Goal: Task Accomplishment & Management: Manage account settings

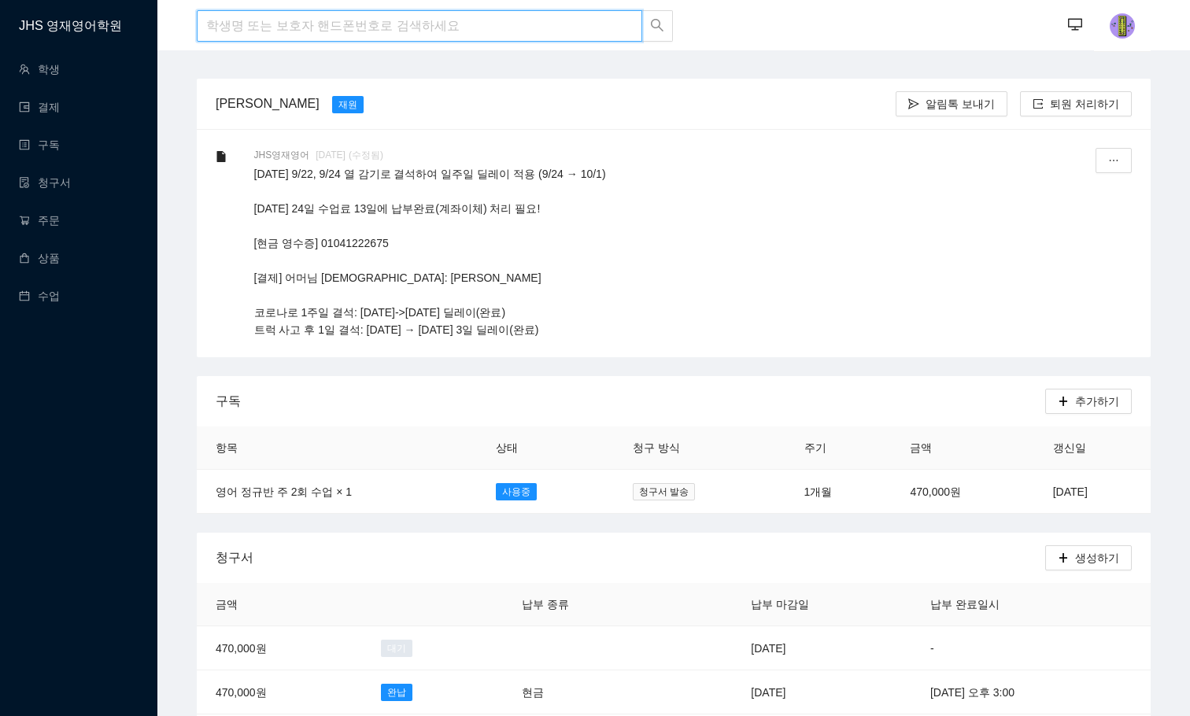
click at [340, 26] on input "search" at bounding box center [420, 25] width 446 height 31
type input "d"
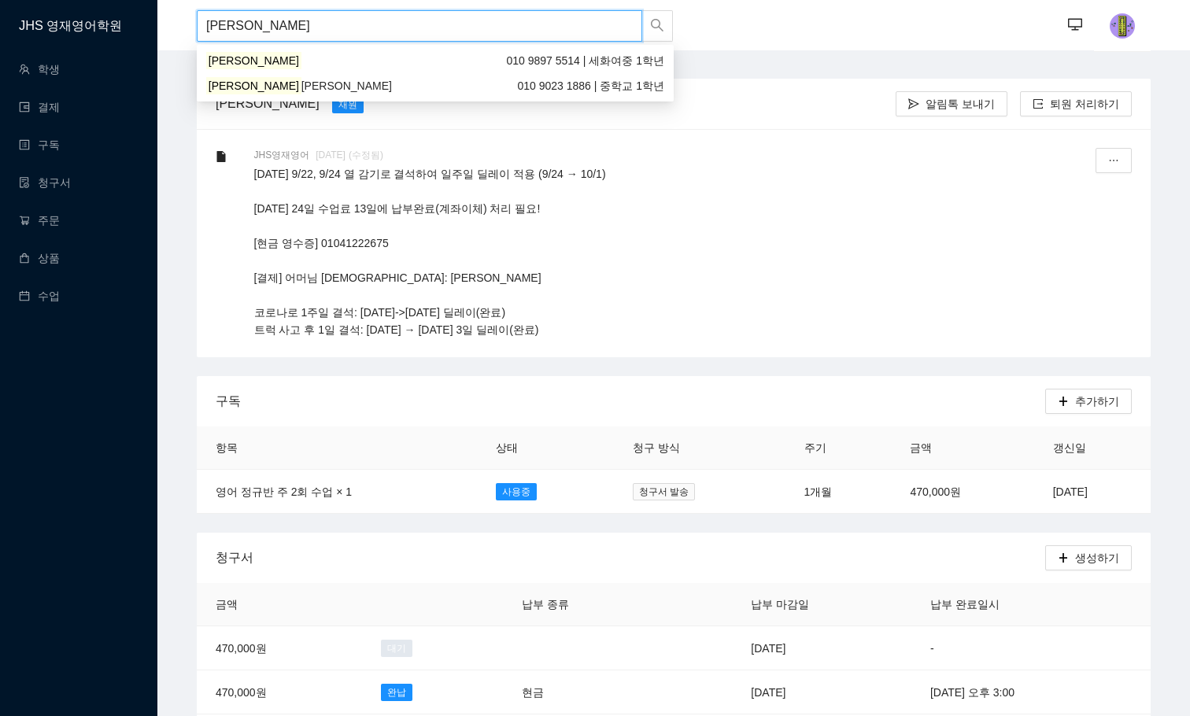
click at [330, 87] on div "임수현 [PERSON_NAME] 010 9023 1886 | 중학교 1학년" at bounding box center [435, 85] width 458 height 17
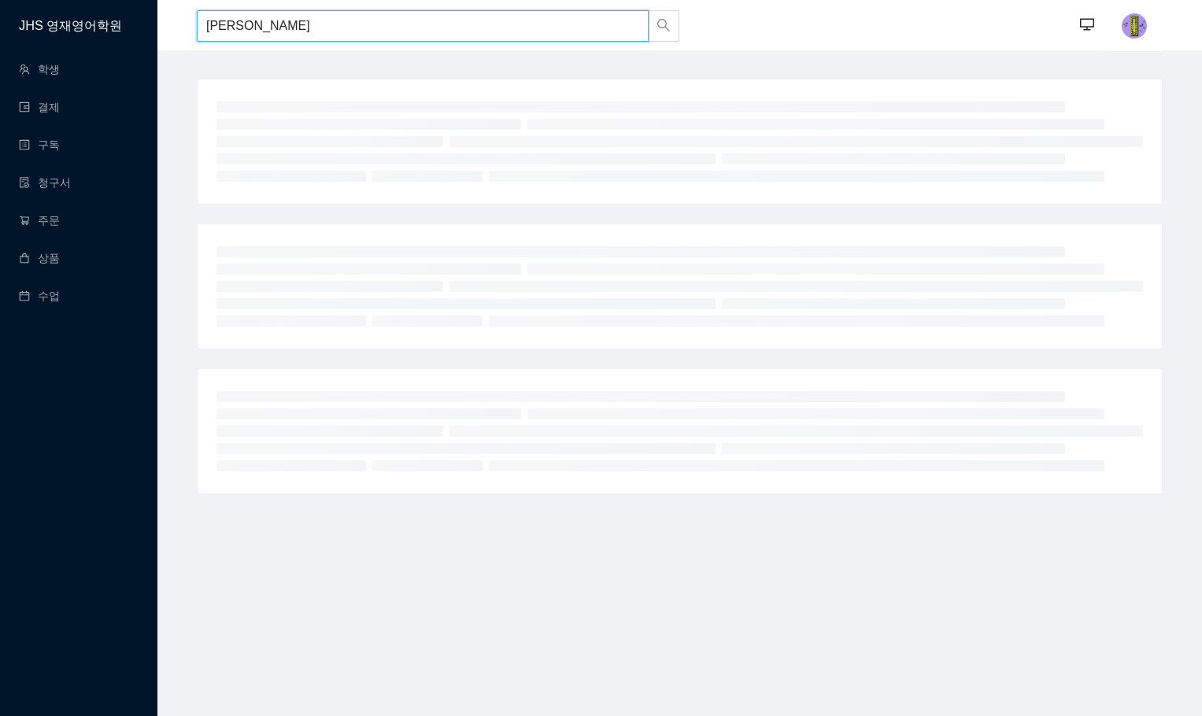
click at [388, 32] on input "[PERSON_NAME]" at bounding box center [423, 25] width 452 height 31
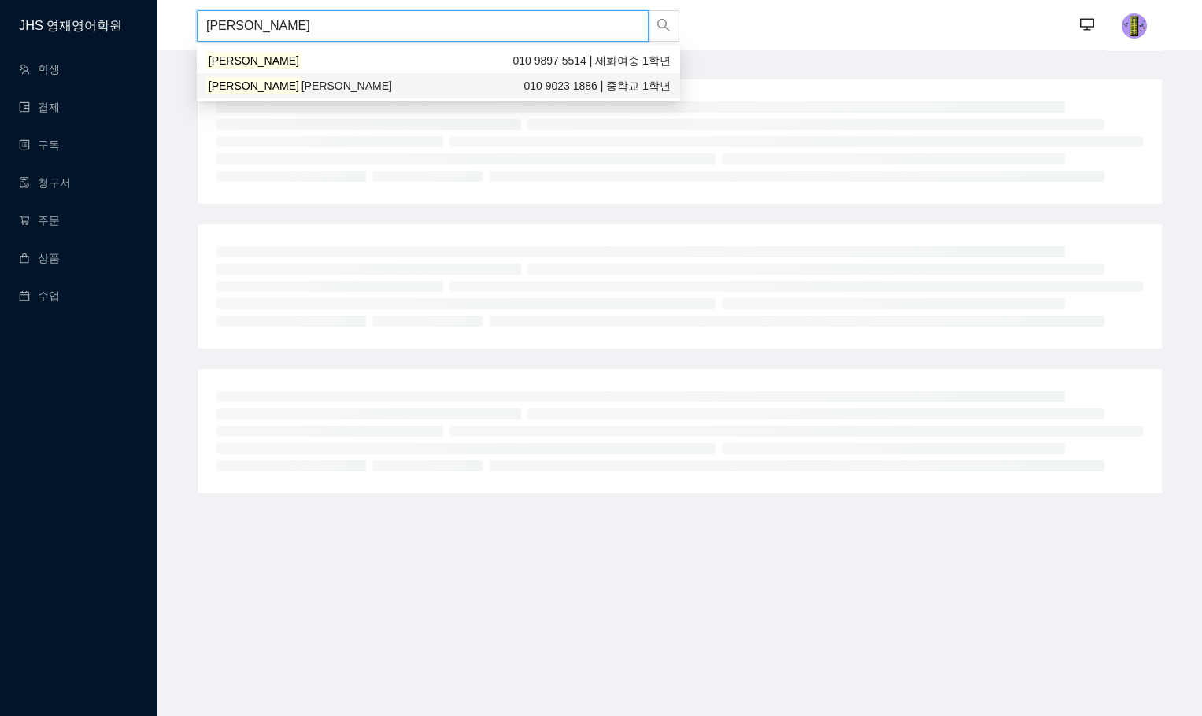
click at [325, 92] on div "임수현 [PERSON_NAME] 010 9023 1886 | 중학교 1학년" at bounding box center [438, 85] width 464 height 17
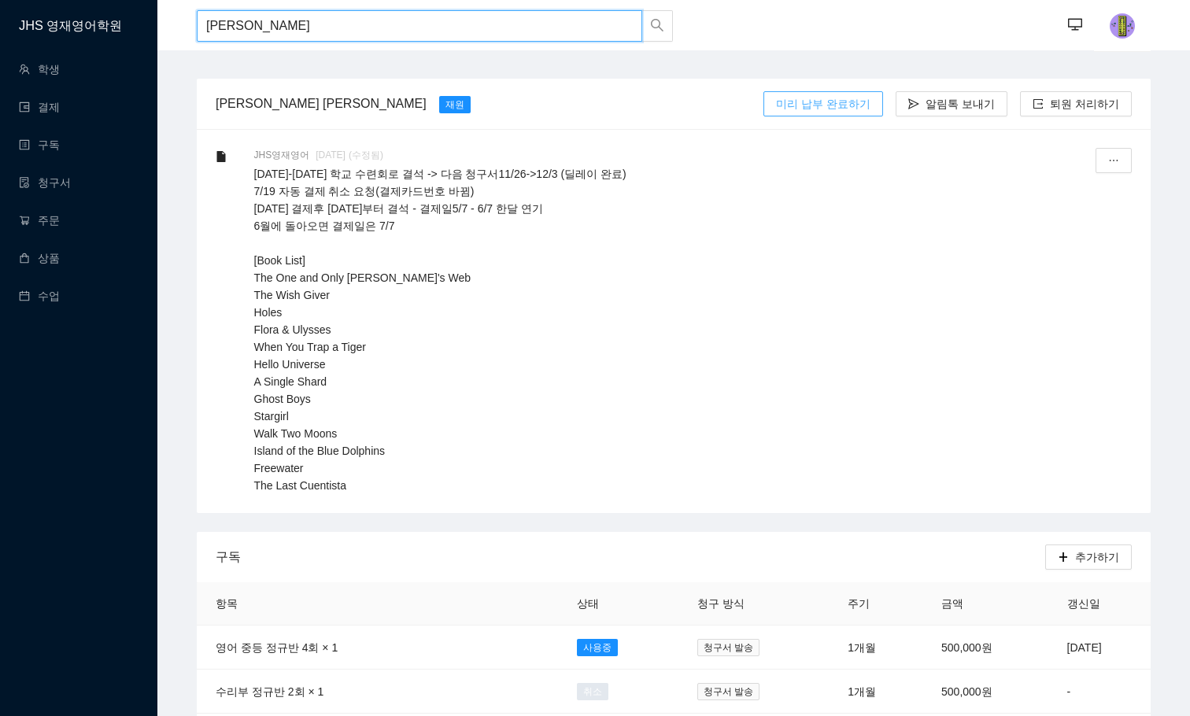
type input "[PERSON_NAME]"
click at [857, 106] on span "미리 납부 완료하기" at bounding box center [823, 103] width 94 height 17
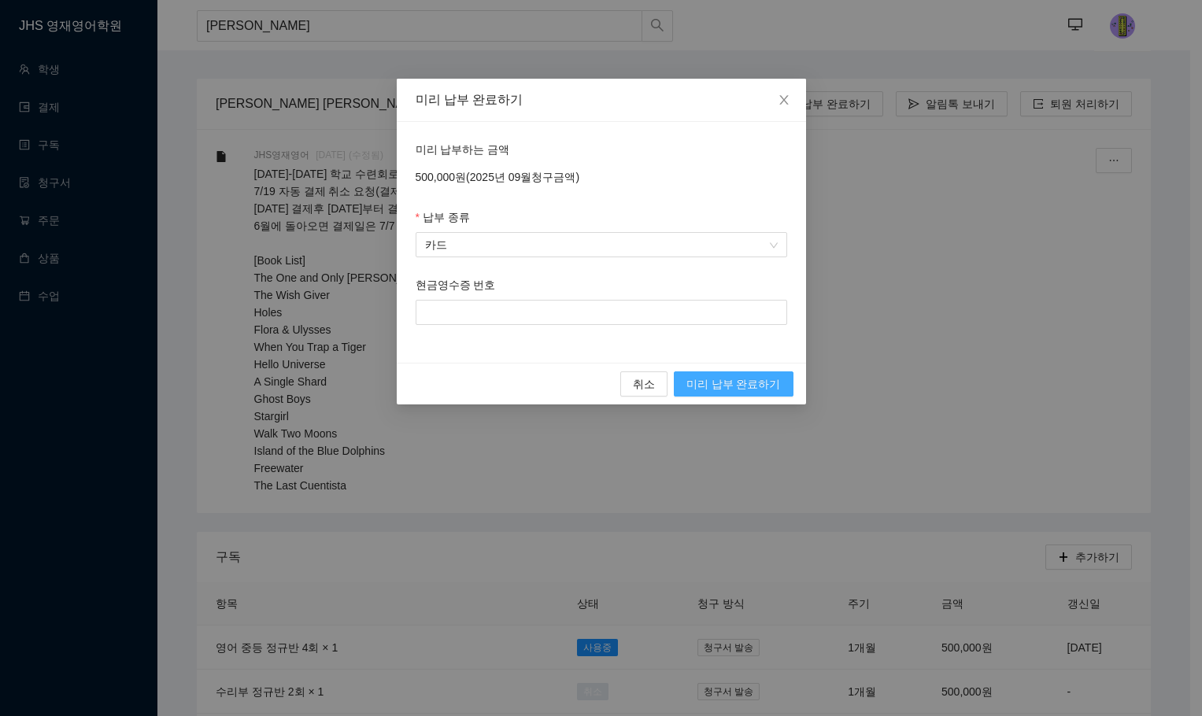
click at [740, 388] on span "미리 납부 완료하기" at bounding box center [733, 383] width 94 height 17
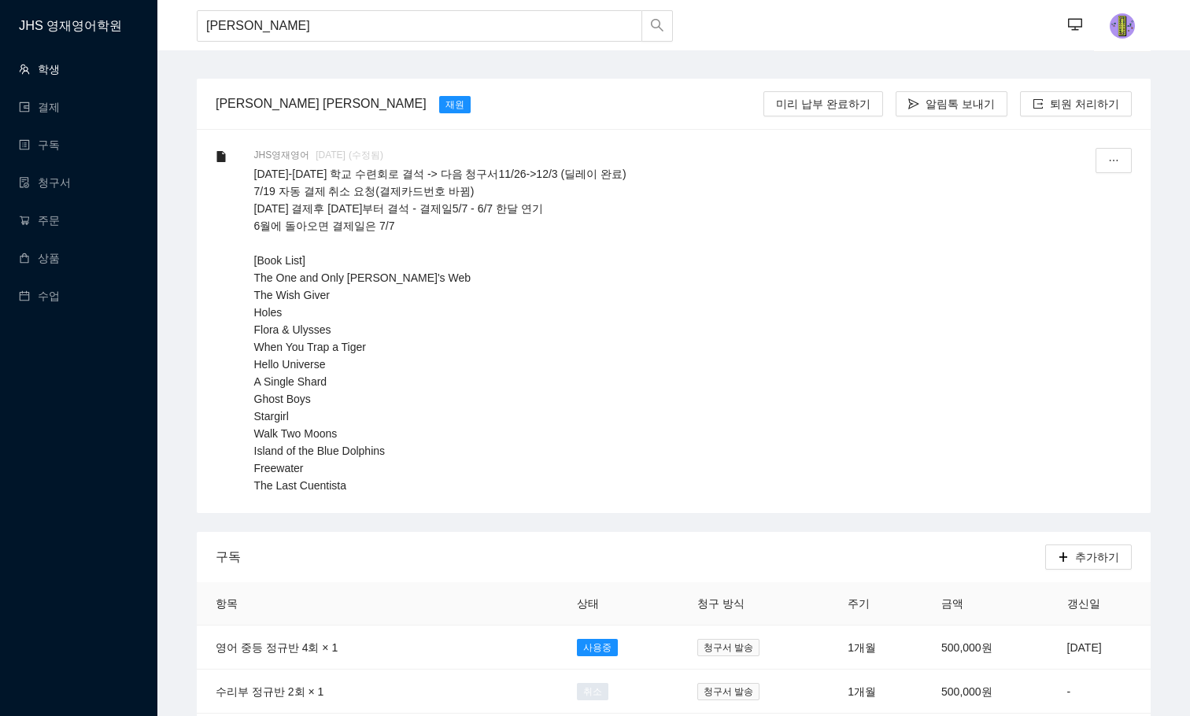
click at [58, 70] on link "학생" at bounding box center [39, 69] width 41 height 13
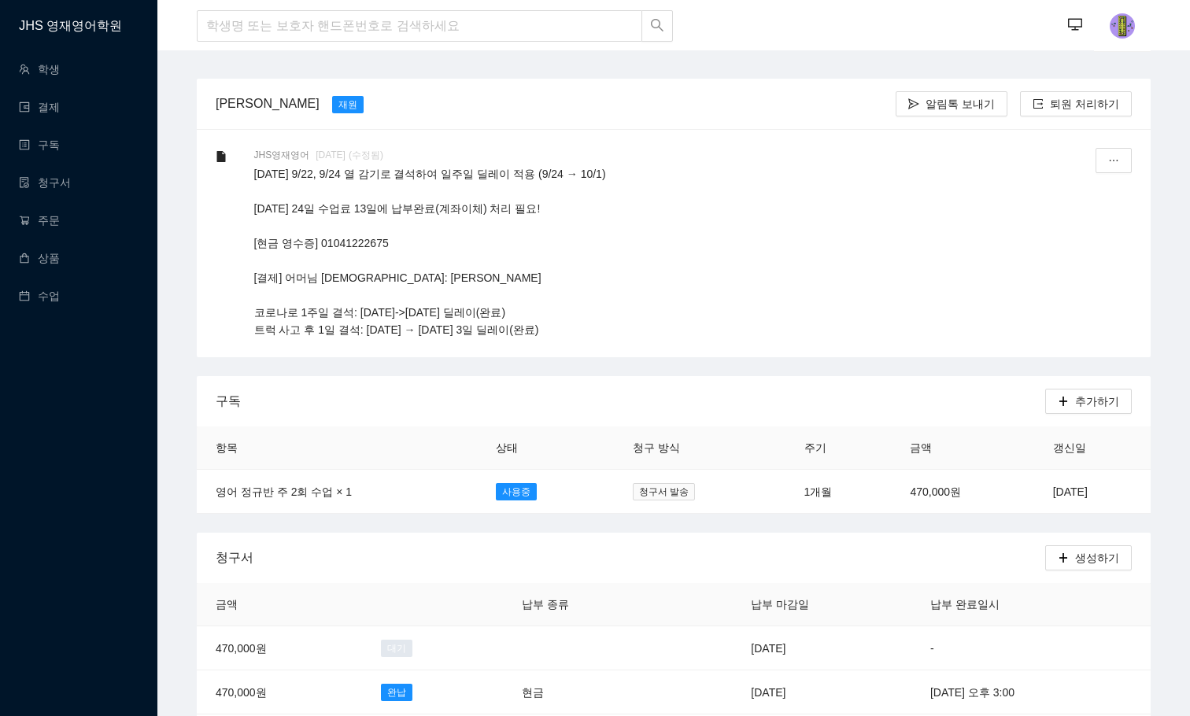
click at [116, 25] on h1 "JHS 영재영어학원" at bounding box center [88, 25] width 139 height 50
click at [57, 66] on link "학생" at bounding box center [39, 69] width 41 height 13
